Goal: Task Accomplishment & Management: Complete application form

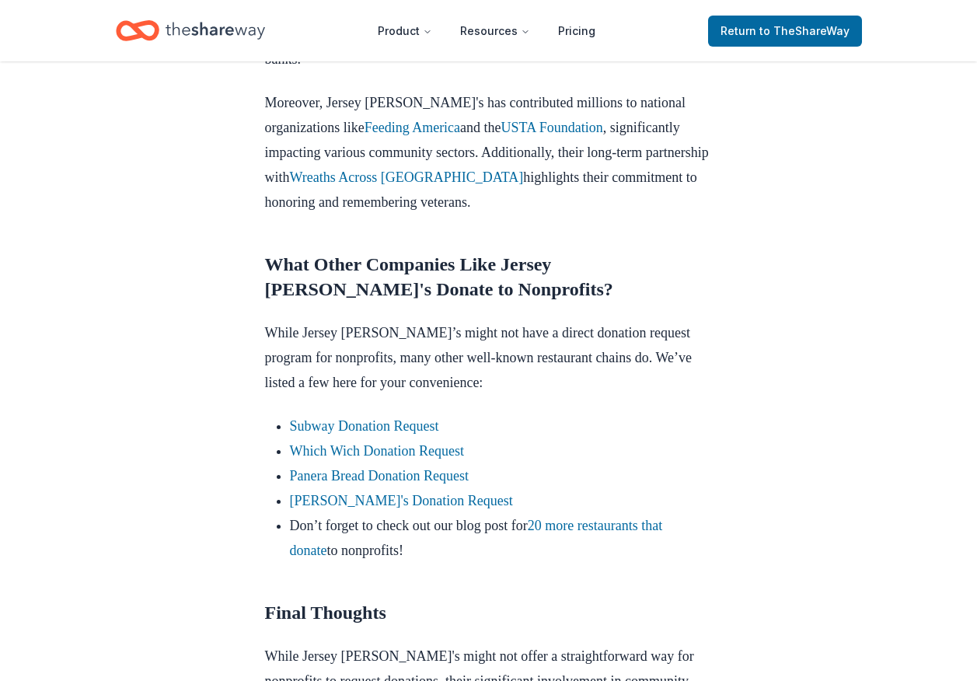
scroll to position [1241, 0]
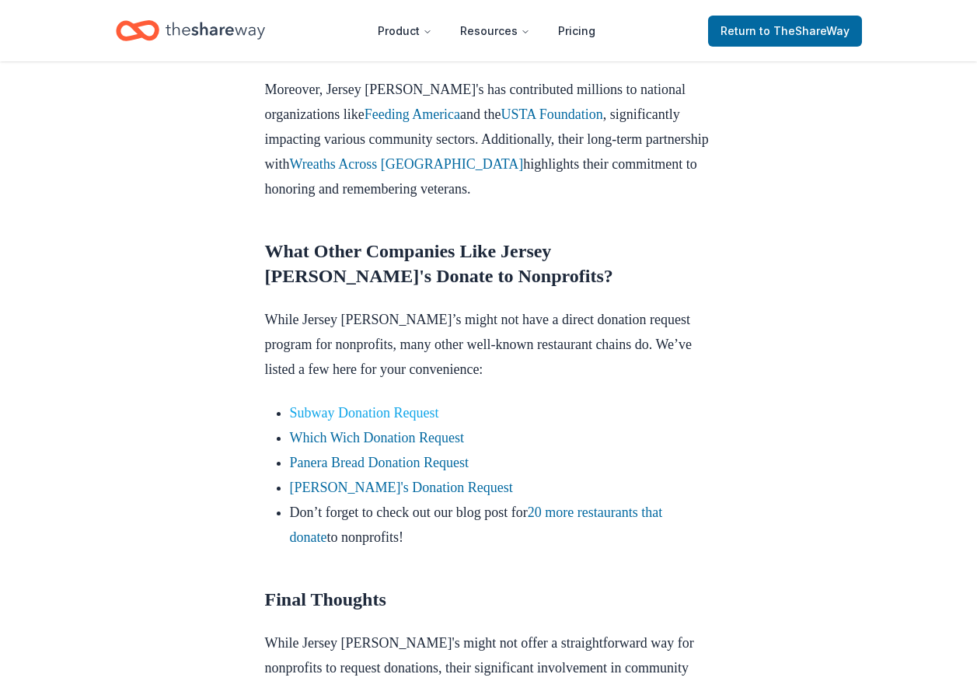
click at [378, 405] on link "Subway Donation Request" at bounding box center [364, 413] width 149 height 16
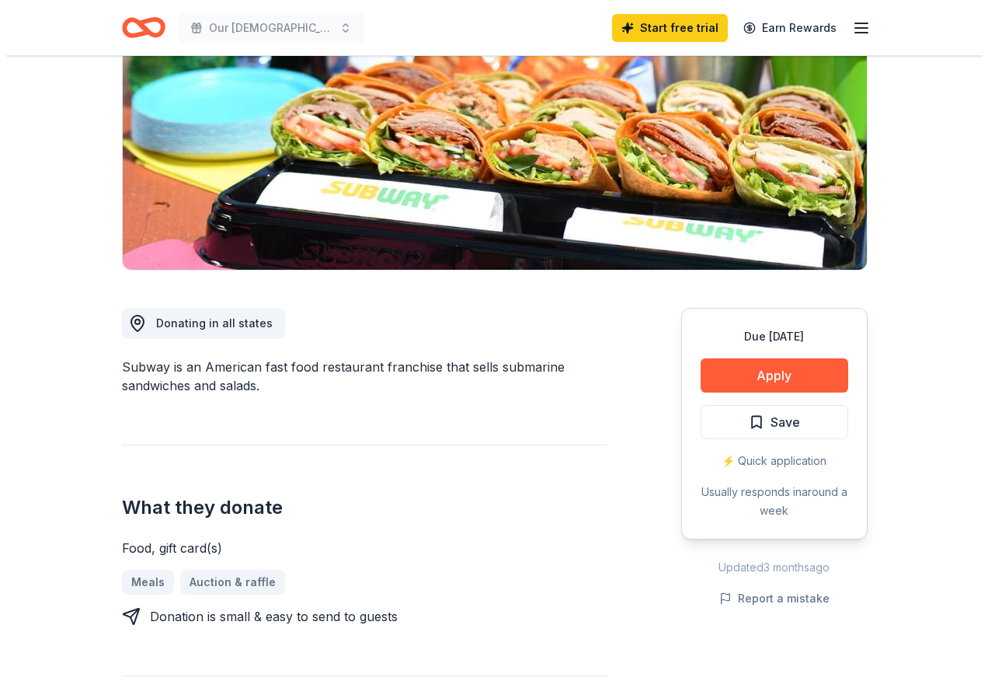
scroll to position [200, 0]
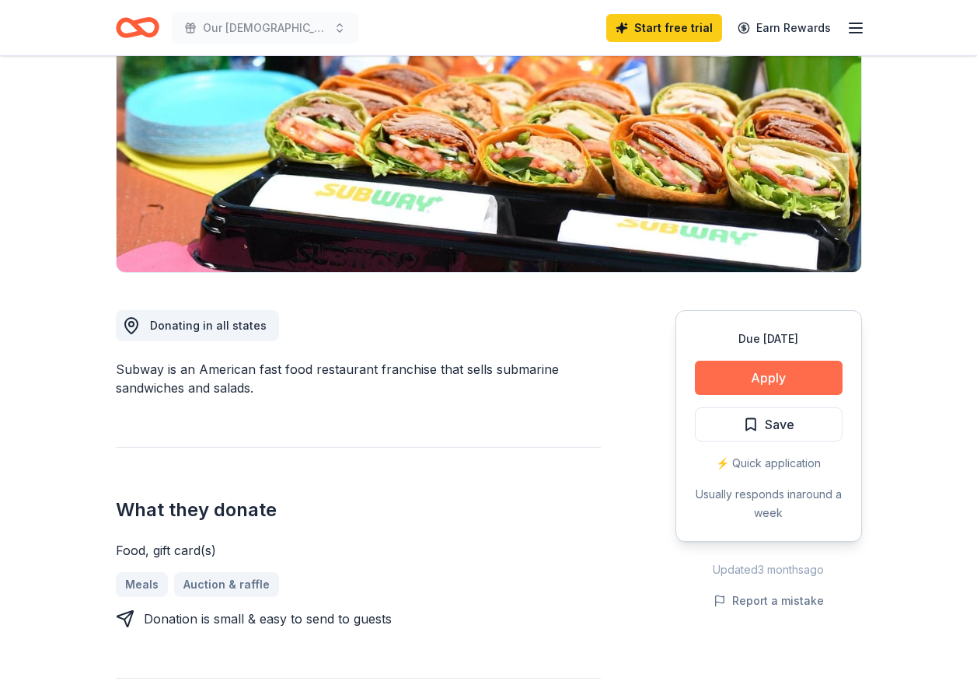
click at [768, 378] on button "Apply" at bounding box center [769, 377] width 148 height 34
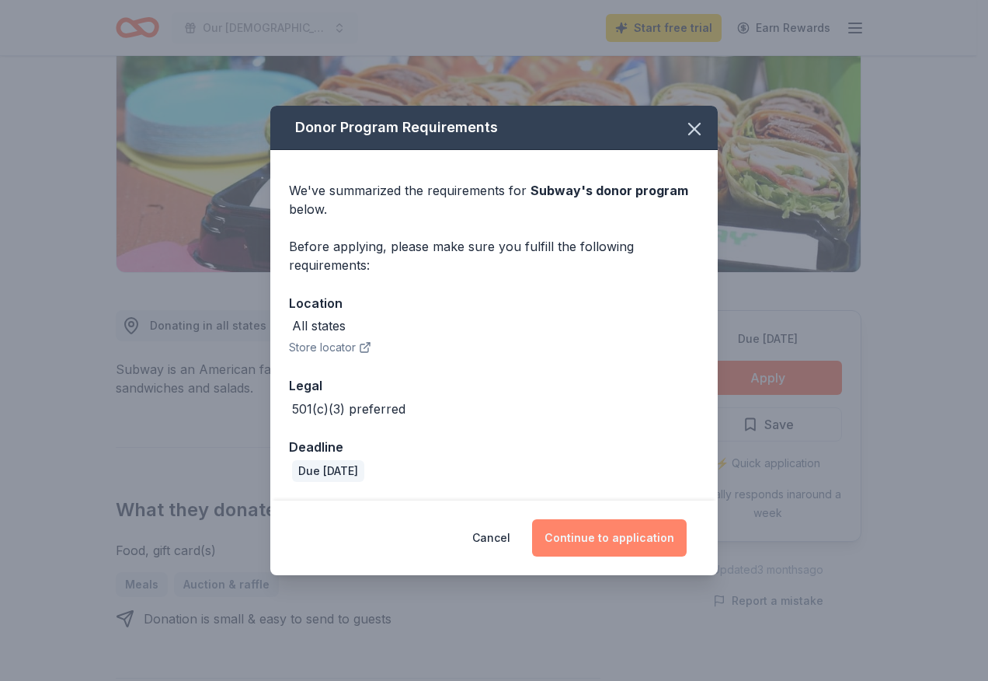
click at [610, 538] on button "Continue to application" at bounding box center [609, 537] width 155 height 37
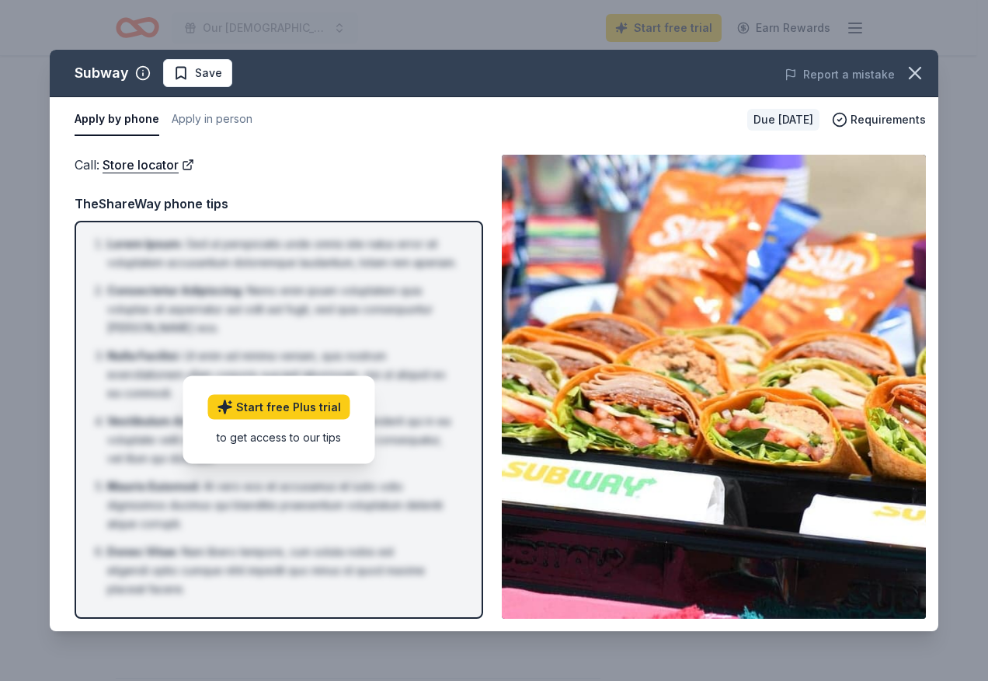
click at [420, 159] on div "Call : Store locator" at bounding box center [279, 165] width 409 height 20
